Goal: Task Accomplishment & Management: Use online tool/utility

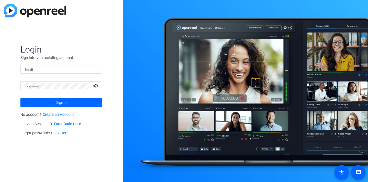
click at [89, 71] on input "Email" at bounding box center [62, 69] width 74 height 6
type input "msamstag@knowledgelaunch.com"
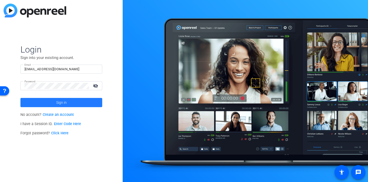
click at [68, 102] on span at bounding box center [61, 102] width 82 height 12
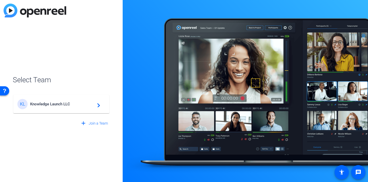
click at [68, 102] on span "Knowledge Launch LLC" at bounding box center [62, 104] width 64 height 5
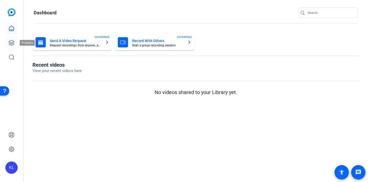
click at [13, 42] on icon at bounding box center [11, 42] width 5 height 5
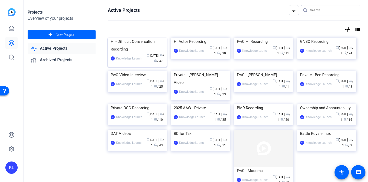
click at [143, 38] on img at bounding box center [137, 38] width 59 height 0
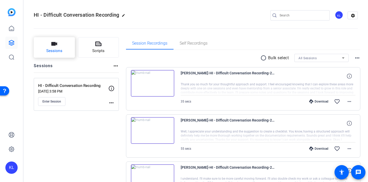
click at [64, 46] on button "Sessions" at bounding box center [54, 47] width 41 height 20
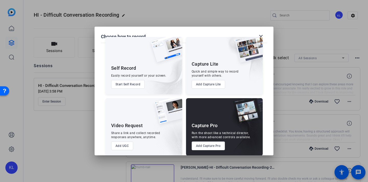
scroll to position [16, 0]
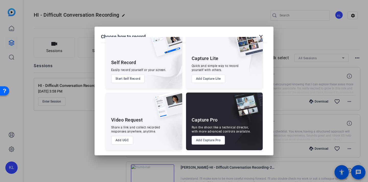
click at [212, 126] on div "Run the shoot like a technical director, with more advanced controls available." at bounding box center [221, 129] width 59 height 8
click at [262, 37] on img at bounding box center [247, 46] width 32 height 31
click at [261, 35] on mat-icon "close" at bounding box center [261, 37] width 6 height 6
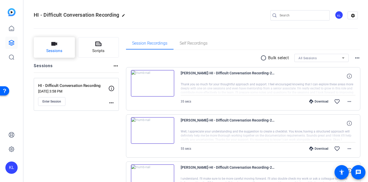
click at [55, 51] on span "Sessions" at bounding box center [54, 51] width 16 height 6
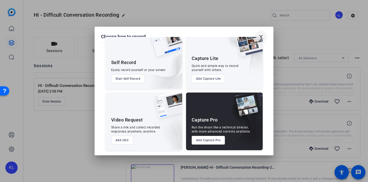
click at [262, 35] on mat-icon "close" at bounding box center [261, 37] width 6 height 6
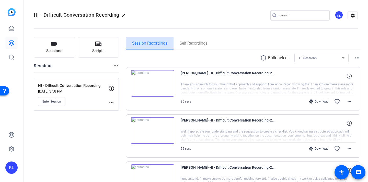
click at [144, 48] on span "Session Recordings" at bounding box center [149, 43] width 35 height 12
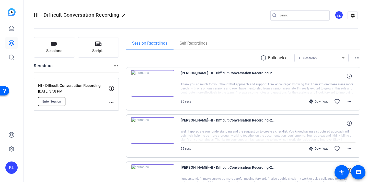
click at [52, 104] on button "Enter Session" at bounding box center [51, 101] width 27 height 9
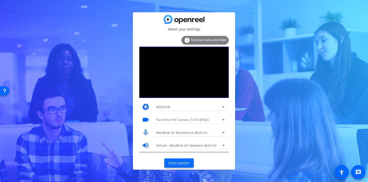
click at [173, 161] on span "Enter session" at bounding box center [179, 162] width 21 height 5
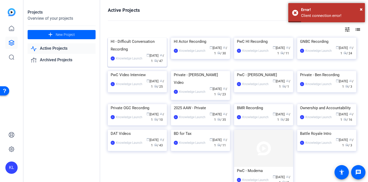
click at [140, 53] on div "HI - Difficult Conversation Recording" at bounding box center [137, 45] width 53 height 15
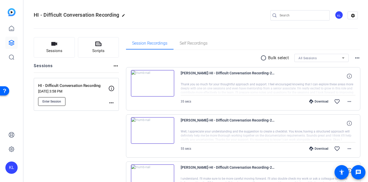
click at [58, 102] on span "Enter Session" at bounding box center [51, 101] width 19 height 4
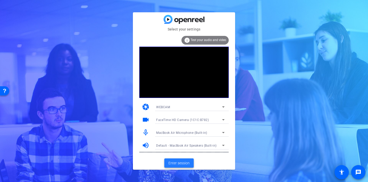
click at [181, 164] on span "Enter session" at bounding box center [179, 162] width 21 height 5
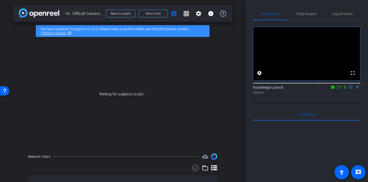
click at [341, 89] on icon at bounding box center [339, 87] width 4 height 4
click at [351, 89] on icon at bounding box center [352, 86] width 2 height 3
click at [310, 19] on span "Teleprompter" at bounding box center [306, 14] width 21 height 12
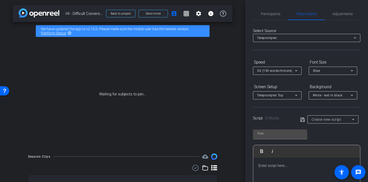
click at [301, 118] on icon at bounding box center [303, 119] width 5 height 6
click at [322, 120] on span "Create new script" at bounding box center [327, 119] width 30 height 4
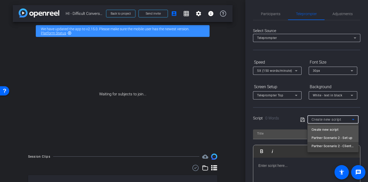
click at [323, 138] on span "Partner Scenario 2 - Set up" at bounding box center [332, 138] width 41 height 6
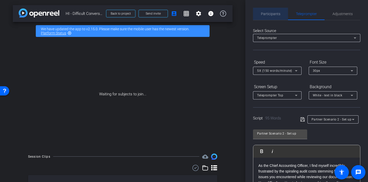
click at [271, 16] on span "Participants" at bounding box center [270, 14] width 19 height 12
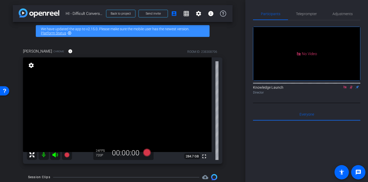
click at [352, 85] on mat-icon at bounding box center [352, 87] width 6 height 5
click at [345, 85] on icon at bounding box center [345, 86] width 3 height 3
click at [98, 152] on div "24 FPS" at bounding box center [102, 150] width 13 height 4
click at [103, 149] on span "FPS" at bounding box center [102, 151] width 5 height 4
click at [199, 14] on mat-icon "settings" at bounding box center [199, 13] width 6 height 6
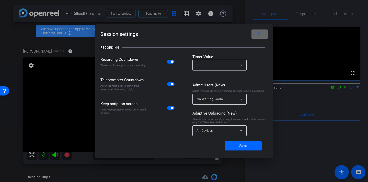
click at [260, 35] on mat-icon "close" at bounding box center [259, 34] width 6 height 6
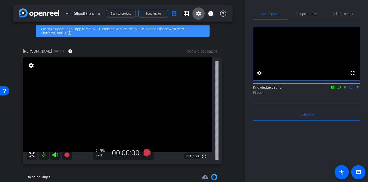
click at [30, 67] on mat-icon "settings" at bounding box center [31, 65] width 7 height 6
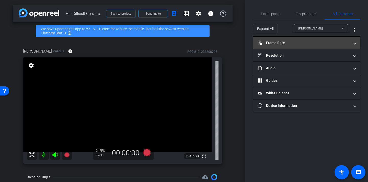
click at [297, 44] on mat-panel-title "Frame Rate Frame Rate" at bounding box center [304, 42] width 92 height 5
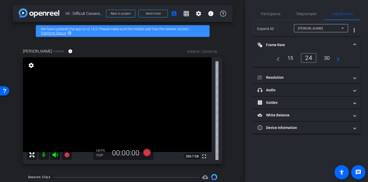
click at [327, 60] on div "30" at bounding box center [328, 57] width 14 height 9
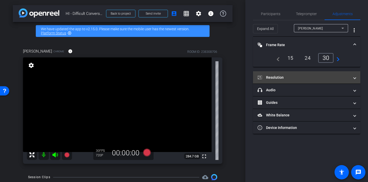
click at [328, 77] on mat-panel-title "Resolution" at bounding box center [304, 77] width 92 height 5
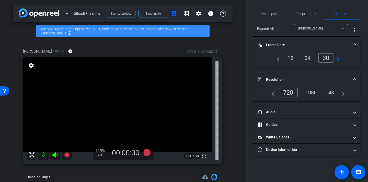
click at [315, 93] on div "1080" at bounding box center [311, 92] width 19 height 9
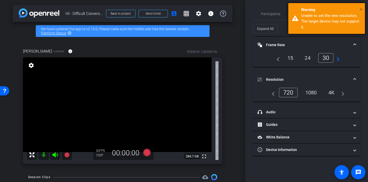
click at [362, 9] on span "×" at bounding box center [361, 9] width 3 height 6
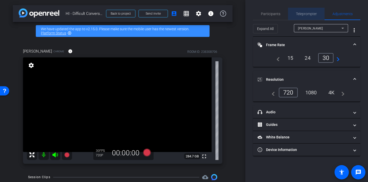
click at [302, 13] on span "Teleprompter" at bounding box center [306, 14] width 21 height 4
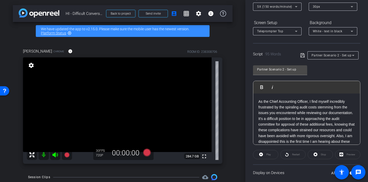
scroll to position [67, 0]
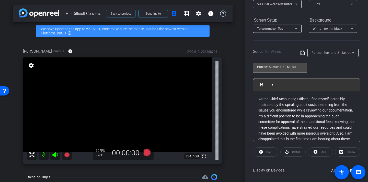
click at [350, 153] on div "Preview" at bounding box center [347, 151] width 25 height 9
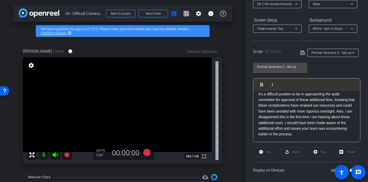
scroll to position [98, 0]
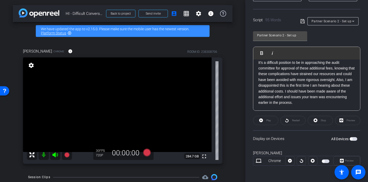
click at [354, 139] on span "button" at bounding box center [354, 139] width 8 height 4
click at [344, 122] on div "Preview" at bounding box center [347, 120] width 25 height 9
click at [341, 120] on div "Preview" at bounding box center [347, 120] width 25 height 9
click at [272, 119] on span at bounding box center [266, 120] width 25 height 12
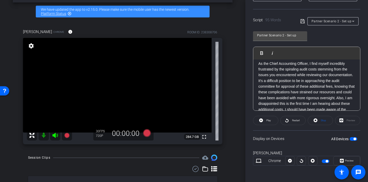
scroll to position [2, 0]
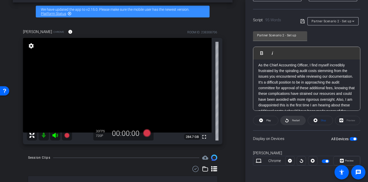
click at [290, 119] on span at bounding box center [293, 120] width 25 height 12
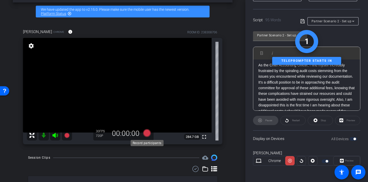
click at [150, 132] on icon at bounding box center [147, 133] width 8 height 8
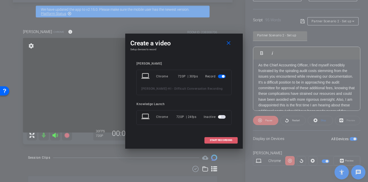
click at [222, 139] on span "START RECORDING" at bounding box center [221, 140] width 23 height 3
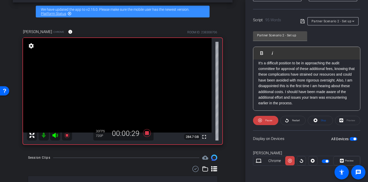
scroll to position [22, 0]
click at [317, 119] on icon at bounding box center [316, 120] width 4 height 4
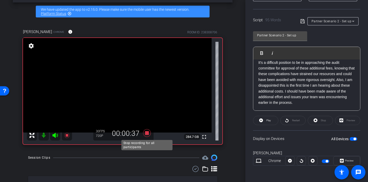
click at [149, 133] on icon at bounding box center [147, 133] width 8 height 8
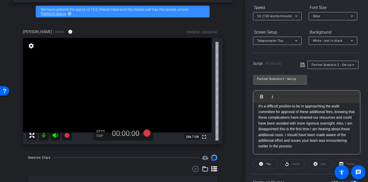
scroll to position [55, 0]
click at [298, 40] on icon at bounding box center [297, 40] width 6 height 6
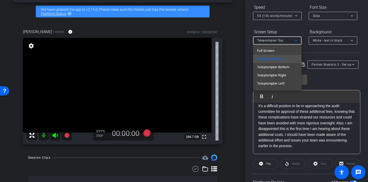
click at [298, 40] on div at bounding box center [184, 91] width 368 height 182
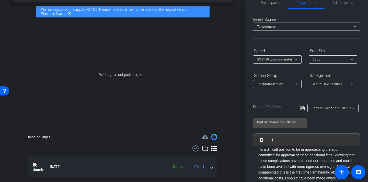
scroll to position [0, 0]
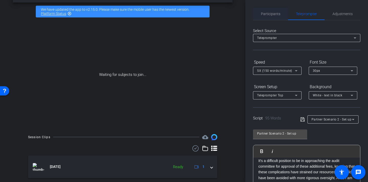
click at [278, 14] on span "Participants" at bounding box center [270, 14] width 19 height 4
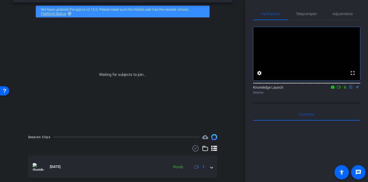
click at [339, 89] on icon at bounding box center [339, 87] width 4 height 4
click at [308, 15] on span "Teleprompter" at bounding box center [306, 14] width 21 height 4
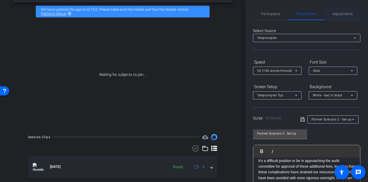
click at [357, 12] on div "Adjustments" at bounding box center [343, 14] width 36 height 12
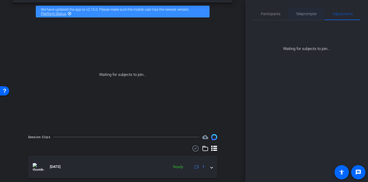
click at [308, 14] on span "Teleprompter" at bounding box center [306, 14] width 21 height 4
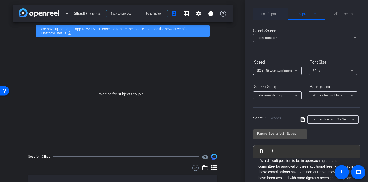
click at [276, 12] on span "Participants" at bounding box center [270, 14] width 19 height 4
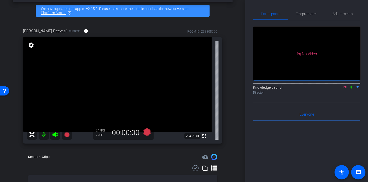
scroll to position [21, 0]
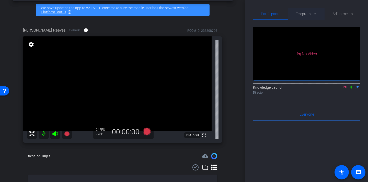
click at [303, 15] on span "Teleprompter" at bounding box center [306, 14] width 21 height 4
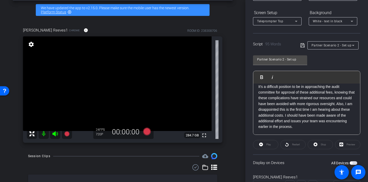
scroll to position [98, 0]
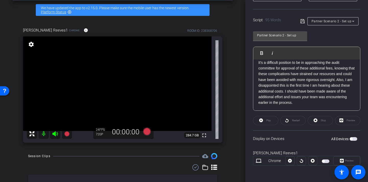
click at [326, 161] on span "button" at bounding box center [326, 161] width 8 height 4
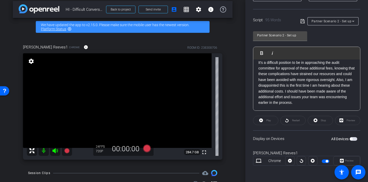
scroll to position [0, 0]
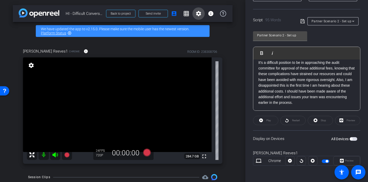
click at [200, 11] on mat-icon "settings" at bounding box center [199, 13] width 6 height 6
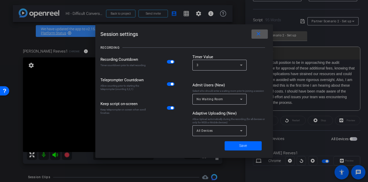
click at [257, 34] on mat-icon "close" at bounding box center [259, 34] width 6 height 6
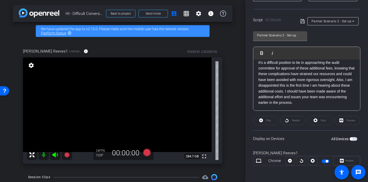
click at [32, 68] on mat-icon "settings" at bounding box center [31, 65] width 7 height 6
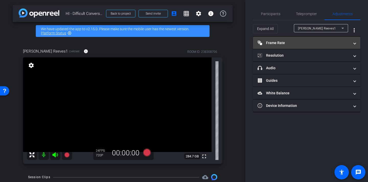
click at [283, 44] on mat-panel-title "Frame Rate Frame Rate" at bounding box center [304, 42] width 92 height 5
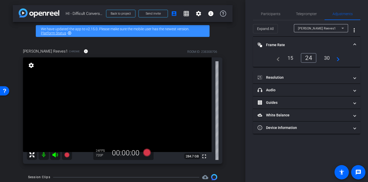
click at [324, 58] on div "30" at bounding box center [328, 57] width 14 height 9
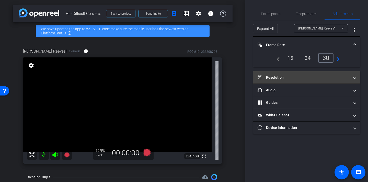
click at [319, 78] on mat-panel-title "Resolution" at bounding box center [304, 77] width 92 height 5
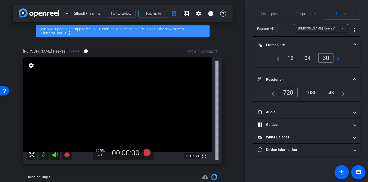
click at [311, 91] on div "1080" at bounding box center [311, 92] width 19 height 9
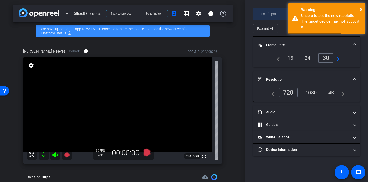
click at [276, 12] on span "Participants" at bounding box center [270, 14] width 19 height 4
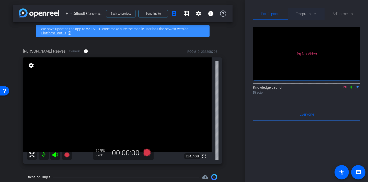
click at [314, 13] on span "Teleprompter" at bounding box center [306, 14] width 21 height 4
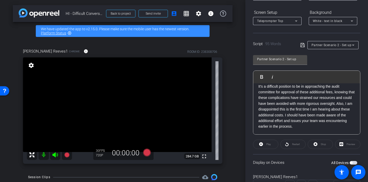
scroll to position [98, 0]
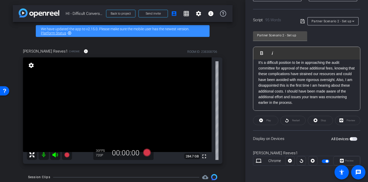
click at [356, 138] on span "button" at bounding box center [354, 139] width 8 height 4
click at [147, 154] on icon at bounding box center [147, 152] width 8 height 8
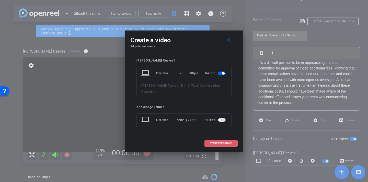
click at [222, 142] on span "START RECORDING" at bounding box center [221, 143] width 23 height 3
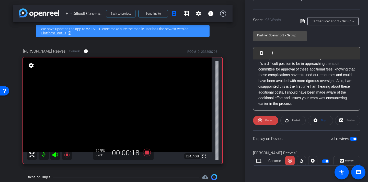
scroll to position [22, 0]
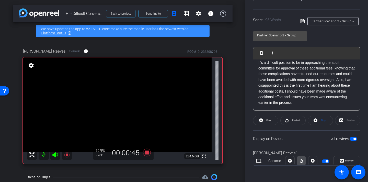
click at [301, 162] on icon at bounding box center [301, 161] width 3 height 4
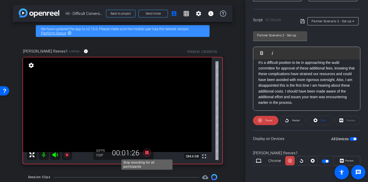
click at [148, 153] on icon at bounding box center [147, 152] width 8 height 8
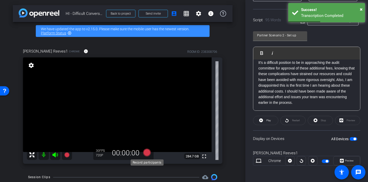
click at [147, 153] on icon at bounding box center [147, 152] width 8 height 8
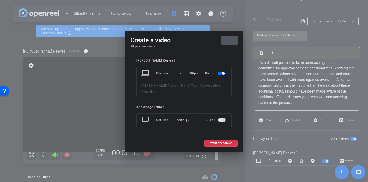
click at [223, 119] on mat-slide-toggle at bounding box center [222, 120] width 9 height 6
click at [220, 138] on span at bounding box center [221, 143] width 33 height 12
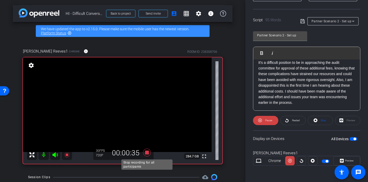
click at [147, 152] on icon at bounding box center [147, 152] width 8 height 8
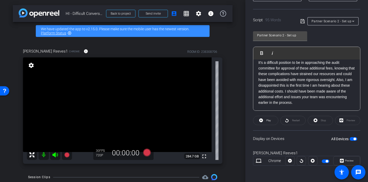
click at [326, 21] on span "Partner Scenario 2 - Set up" at bounding box center [332, 21] width 40 height 4
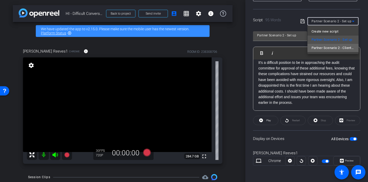
click at [327, 50] on span "Partner Scenario 2 - Client Responses" at bounding box center [333, 48] width 43 height 6
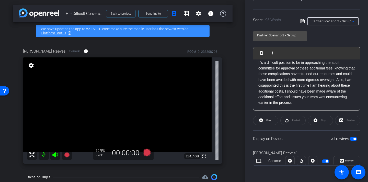
type input "Partner Scenario 2 - Client Responses"
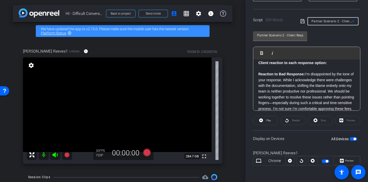
scroll to position [5, 0]
click at [146, 154] on icon at bounding box center [147, 152] width 8 height 8
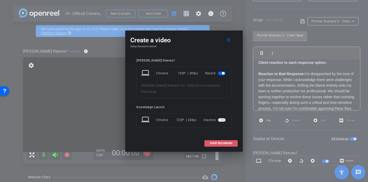
click at [224, 142] on span "START RECORDING" at bounding box center [221, 143] width 23 height 3
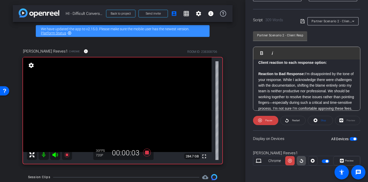
click at [301, 159] on icon at bounding box center [301, 161] width 3 height 4
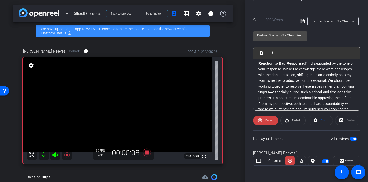
scroll to position [16, 0]
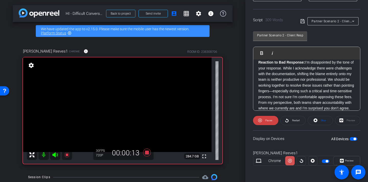
click at [291, 163] on icon at bounding box center [290, 161] width 4 height 8
click at [290, 159] on icon at bounding box center [290, 161] width 4 height 4
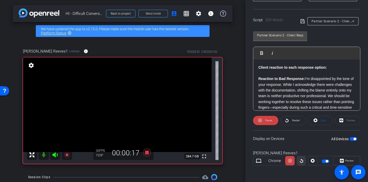
click at [302, 161] on icon at bounding box center [302, 161] width 4 height 8
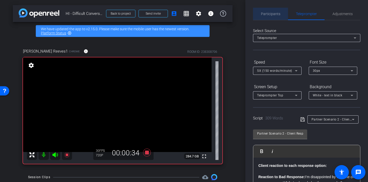
click at [272, 11] on span "Participants" at bounding box center [270, 14] width 19 height 12
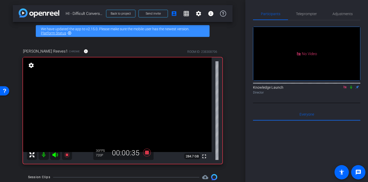
click at [353, 85] on icon at bounding box center [352, 87] width 4 height 4
click at [313, 16] on span "Teleprompter" at bounding box center [306, 14] width 21 height 12
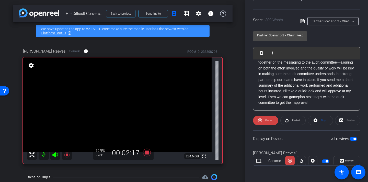
scroll to position [171, 0]
click at [148, 153] on icon at bounding box center [147, 152] width 8 height 8
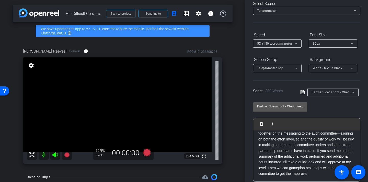
scroll to position [0, 0]
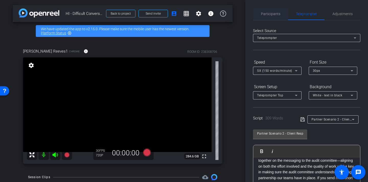
click at [273, 15] on span "Participants" at bounding box center [270, 14] width 19 height 4
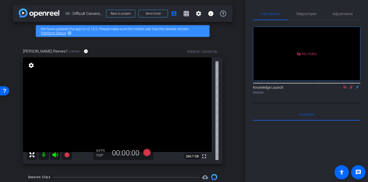
click at [351, 85] on icon at bounding box center [352, 87] width 4 height 4
click at [310, 15] on span "Teleprompter" at bounding box center [306, 14] width 21 height 4
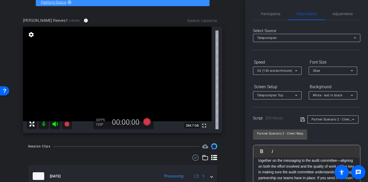
scroll to position [30, 0]
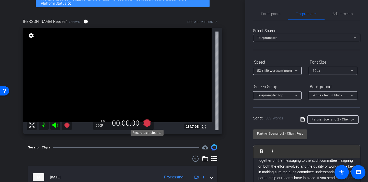
click at [146, 122] on icon at bounding box center [147, 123] width 8 height 8
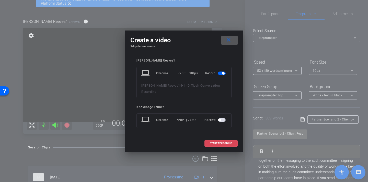
click at [221, 142] on span "START RECORDING" at bounding box center [221, 143] width 23 height 3
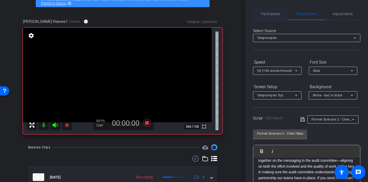
click at [266, 15] on span "Participants" at bounding box center [270, 14] width 19 height 4
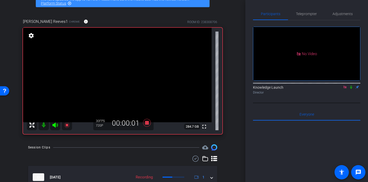
click at [351, 85] on icon at bounding box center [352, 87] width 4 height 4
click at [311, 14] on span "Teleprompter" at bounding box center [306, 14] width 21 height 4
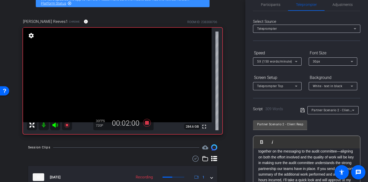
scroll to position [0, 0]
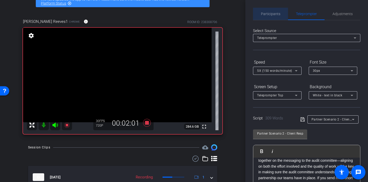
click at [273, 11] on span "Participants" at bounding box center [270, 14] width 19 height 12
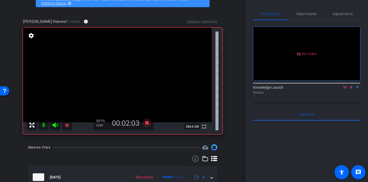
click at [351, 85] on icon at bounding box center [351, 86] width 3 height 3
click at [311, 16] on span "Teleprompter" at bounding box center [306, 14] width 21 height 4
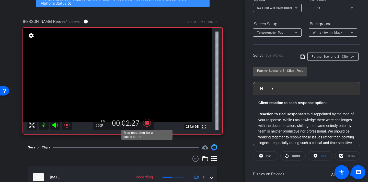
click at [148, 122] on icon at bounding box center [147, 123] width 8 height 8
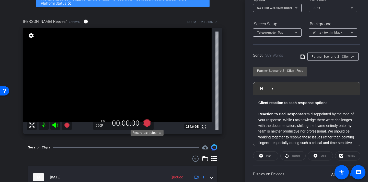
click at [148, 122] on icon at bounding box center [147, 123] width 8 height 8
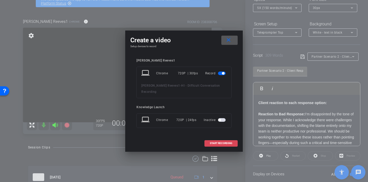
click at [224, 142] on span "START RECORDING" at bounding box center [221, 143] width 23 height 3
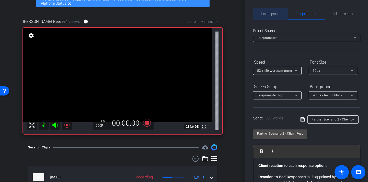
click at [277, 12] on span "Participants" at bounding box center [270, 14] width 19 height 4
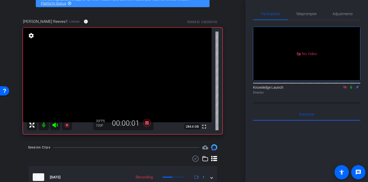
click at [350, 85] on icon at bounding box center [352, 87] width 4 height 4
click at [313, 16] on span "Teleprompter" at bounding box center [306, 14] width 21 height 4
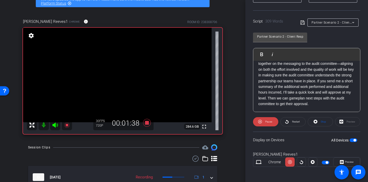
scroll to position [171, 0]
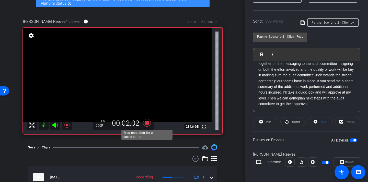
click at [147, 121] on icon at bounding box center [147, 123] width 8 height 8
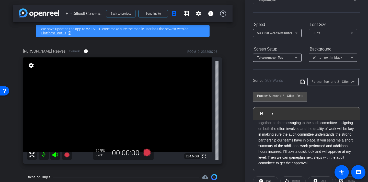
scroll to position [0, 0]
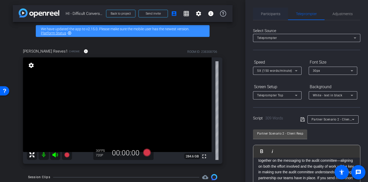
click at [268, 15] on span "Participants" at bounding box center [270, 14] width 19 height 4
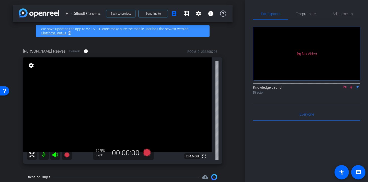
click at [352, 85] on icon at bounding box center [352, 87] width 4 height 4
click at [302, 16] on span "Teleprompter" at bounding box center [306, 14] width 21 height 12
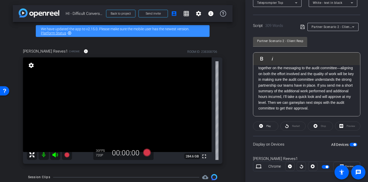
scroll to position [95, 0]
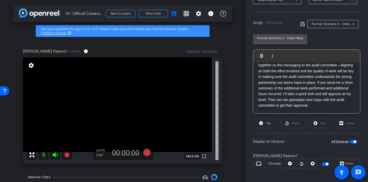
click at [296, 89] on p "Reaction to Best Response: I truly appreciate your understanding and the empath…" at bounding box center [307, 68] width 97 height 80
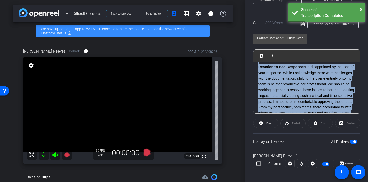
scroll to position [0, 0]
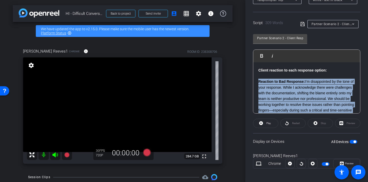
drag, startPoint x: 326, startPoint y: 82, endPoint x: 255, endPoint y: 83, distance: 70.4
click at [255, 83] on div "Client reaction to each response option: Reaction to Bad Response: I’m disappoi…" at bounding box center [307, 170] width 107 height 216
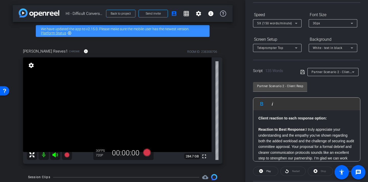
scroll to position [89, 0]
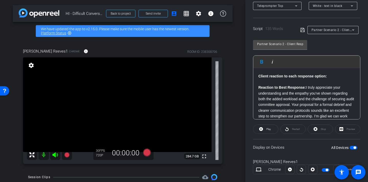
click at [282, 79] on p at bounding box center [307, 82] width 97 height 6
click at [282, 77] on strong "Client reaction to each response option:" at bounding box center [293, 76] width 69 height 4
click at [283, 77] on strong "Client reaction to each response option:" at bounding box center [293, 76] width 69 height 4
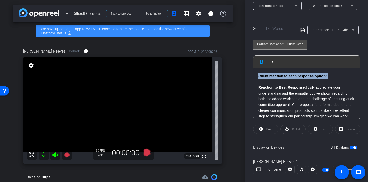
click at [283, 77] on strong "Client reaction to each response option:" at bounding box center [293, 76] width 69 height 4
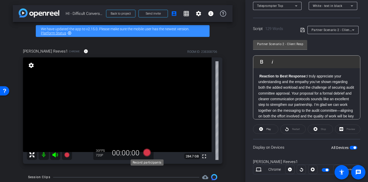
click at [146, 153] on icon at bounding box center [147, 152] width 8 height 8
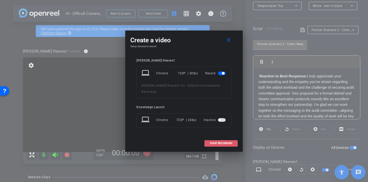
click at [219, 142] on span "START RECORDING" at bounding box center [221, 143] width 23 height 3
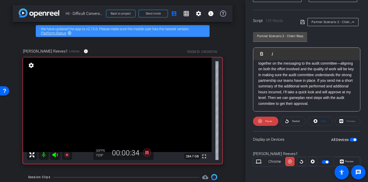
scroll to position [98, 0]
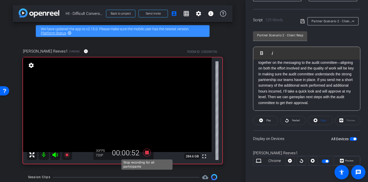
click at [146, 152] on icon at bounding box center [147, 152] width 8 height 8
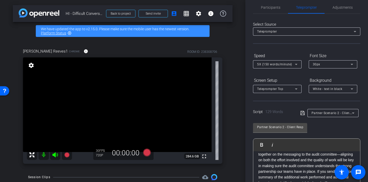
scroll to position [0, 0]
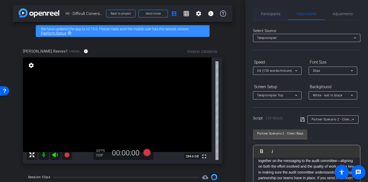
click at [274, 15] on span "Participants" at bounding box center [270, 14] width 19 height 4
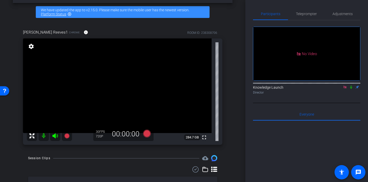
scroll to position [20, 0]
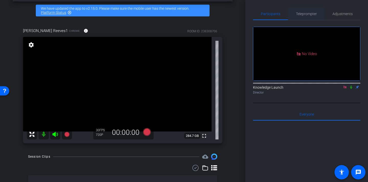
click at [308, 15] on span "Teleprompter" at bounding box center [306, 14] width 21 height 4
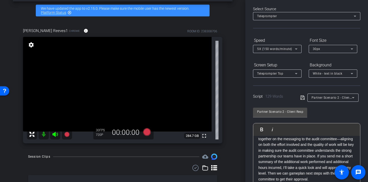
scroll to position [26, 0]
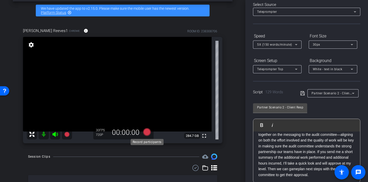
click at [147, 134] on icon at bounding box center [147, 132] width 8 height 8
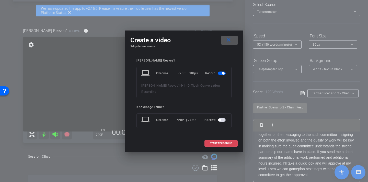
click at [231, 142] on span "START RECORDING" at bounding box center [221, 143] width 23 height 3
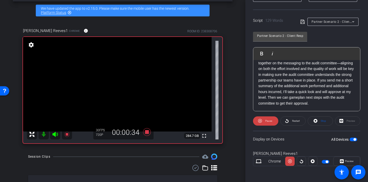
scroll to position [98, 0]
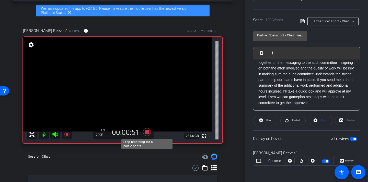
click at [145, 132] on icon at bounding box center [147, 131] width 12 height 9
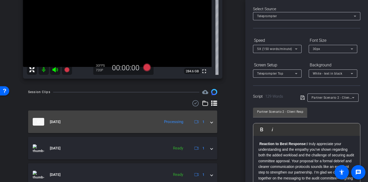
scroll to position [85, 0]
click at [212, 120] on span at bounding box center [212, 120] width 2 height 5
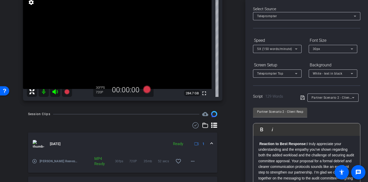
scroll to position [0, 0]
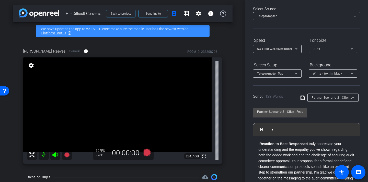
drag, startPoint x: 121, startPoint y: 70, endPoint x: 102, endPoint y: 53, distance: 26.1
click at [117, 68] on video at bounding box center [117, 104] width 189 height 94
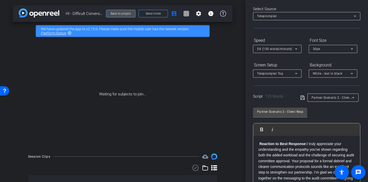
click at [124, 12] on span "Back to project" at bounding box center [121, 14] width 20 height 4
